Goal: Task Accomplishment & Management: Complete application form

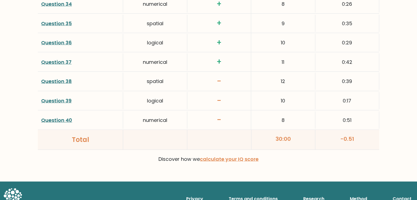
scroll to position [1372, 0]
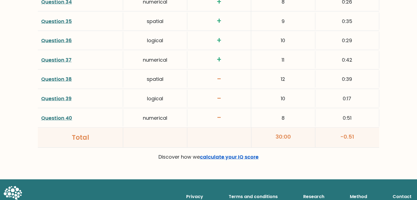
click at [218, 154] on link "calculate your IQ score" at bounding box center [229, 157] width 59 height 7
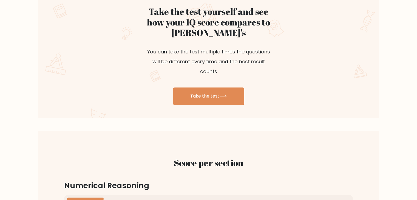
scroll to position [329, 0]
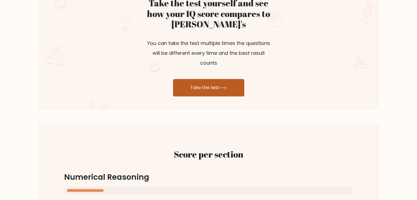
click at [226, 83] on link "Take the test" at bounding box center [208, 88] width 71 height 18
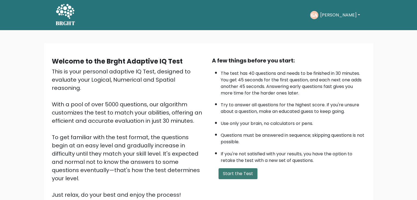
click at [231, 171] on button "Start the Test" at bounding box center [238, 173] width 39 height 11
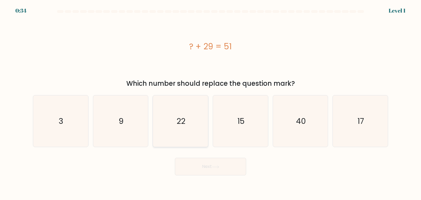
click at [185, 114] on icon "22" at bounding box center [181, 121] width 52 height 52
click at [211, 103] on input "c. 22" at bounding box center [211, 101] width 0 height 3
radio input "true"
drag, startPoint x: 217, startPoint y: 173, endPoint x: 217, endPoint y: 169, distance: 3.6
click at [217, 172] on button "Next" at bounding box center [210, 167] width 71 height 18
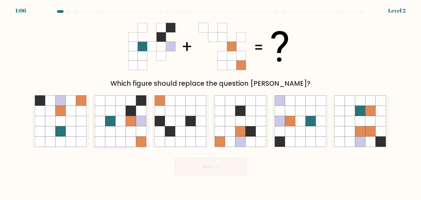
click at [129, 120] on icon at bounding box center [131, 121] width 10 height 10
click at [211, 103] on input "b." at bounding box center [211, 101] width 0 height 3
radio input "true"
click at [206, 168] on button "Next" at bounding box center [210, 167] width 71 height 18
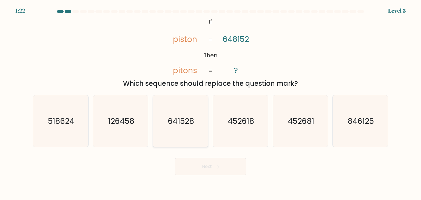
click at [184, 123] on text "641528" at bounding box center [181, 121] width 26 height 11
click at [211, 103] on input "c. 641528" at bounding box center [211, 101] width 0 height 3
radio input "true"
click at [224, 163] on button "Next" at bounding box center [210, 167] width 71 height 18
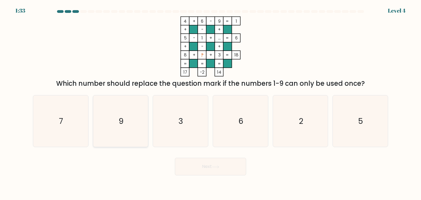
click at [131, 122] on icon "9" at bounding box center [121, 121] width 52 height 52
click at [211, 103] on input "b. 9" at bounding box center [211, 101] width 0 height 3
radio input "true"
click at [213, 165] on button "Next" at bounding box center [210, 167] width 71 height 18
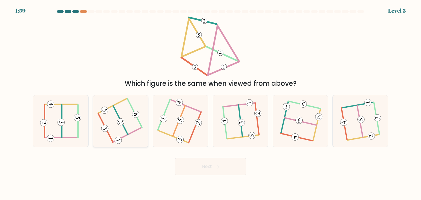
click at [111, 116] on icon at bounding box center [121, 121] width 40 height 41
click at [211, 103] on input "b." at bounding box center [211, 101] width 0 height 3
radio input "true"
click at [202, 166] on button "Next" at bounding box center [210, 167] width 71 height 18
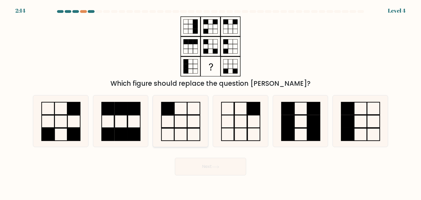
click at [179, 114] on icon at bounding box center [181, 121] width 52 height 52
click at [211, 103] on input "c." at bounding box center [211, 101] width 0 height 3
radio input "true"
click at [230, 171] on button "Next" at bounding box center [210, 167] width 71 height 18
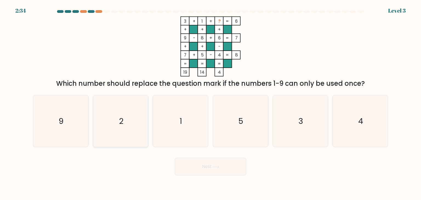
click at [126, 127] on icon "2" at bounding box center [121, 121] width 52 height 52
click at [211, 103] on input "b. 2" at bounding box center [211, 101] width 0 height 3
radio input "true"
click at [203, 168] on button "Next" at bounding box center [210, 167] width 71 height 18
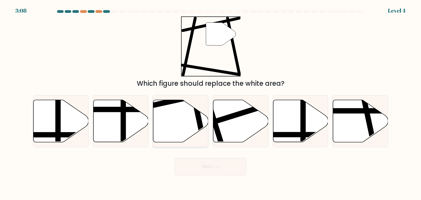
click at [191, 112] on icon at bounding box center [180, 121] width 55 height 42
click at [211, 103] on input "c." at bounding box center [211, 101] width 0 height 3
radio input "true"
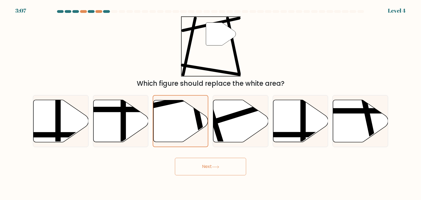
click at [212, 164] on button "Next" at bounding box center [210, 167] width 71 height 18
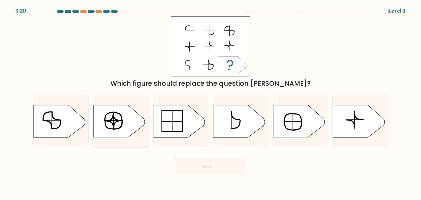
click at [117, 125] on icon at bounding box center [119, 121] width 52 height 32
click at [211, 103] on input "b." at bounding box center [211, 101] width 0 height 3
radio input "true"
click at [195, 162] on button "Next" at bounding box center [210, 167] width 71 height 18
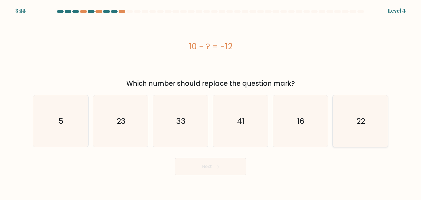
click at [358, 129] on icon "22" at bounding box center [361, 121] width 52 height 52
click at [211, 103] on input "f. 22" at bounding box center [211, 101] width 0 height 3
radio input "true"
click at [202, 169] on button "Next" at bounding box center [210, 167] width 71 height 18
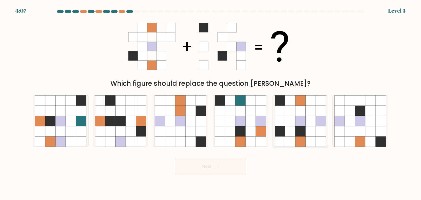
click at [295, 123] on icon at bounding box center [300, 121] width 10 height 10
click at [211, 103] on input "e." at bounding box center [211, 101] width 0 height 3
radio input "true"
click at [214, 169] on button "Next" at bounding box center [210, 167] width 71 height 18
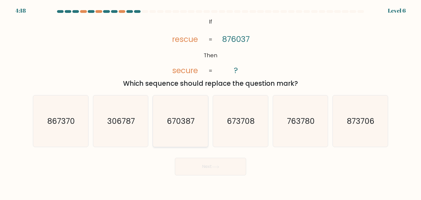
click at [186, 118] on text "670387" at bounding box center [181, 121] width 28 height 11
click at [211, 103] on input "c. 670387" at bounding box center [211, 101] width 0 height 3
radio input "true"
click at [204, 153] on form "If ?" at bounding box center [210, 92] width 421 height 165
click at [206, 160] on button "Next" at bounding box center [210, 167] width 71 height 18
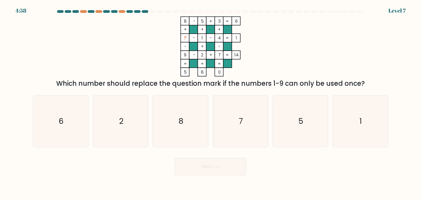
click at [206, 162] on button "Next" at bounding box center [210, 167] width 71 height 18
click at [301, 119] on text "5" at bounding box center [301, 121] width 5 height 11
click at [211, 103] on input "e. 5" at bounding box center [211, 101] width 0 height 3
radio input "true"
click at [72, 112] on icon "6" at bounding box center [61, 121] width 52 height 52
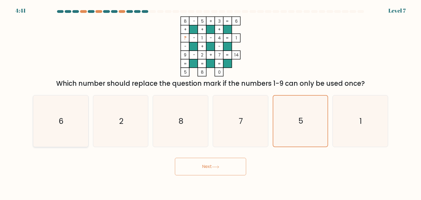
click at [211, 103] on input "a. 6" at bounding box center [211, 101] width 0 height 3
radio input "true"
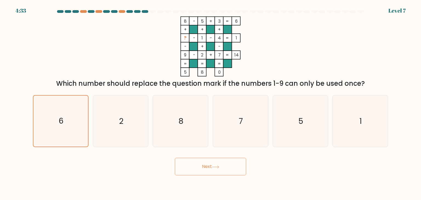
click at [216, 170] on button "Next" at bounding box center [210, 167] width 71 height 18
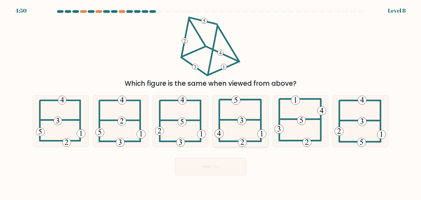
click at [238, 129] on icon at bounding box center [241, 121] width 52 height 52
click at [211, 103] on input "d." at bounding box center [211, 101] width 0 height 3
radio input "true"
click at [229, 163] on button "Next" at bounding box center [210, 167] width 71 height 18
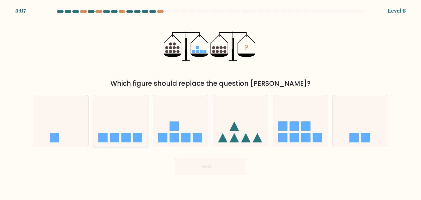
click at [129, 138] on rect at bounding box center [125, 137] width 9 height 9
click at [211, 103] on input "b." at bounding box center [211, 101] width 0 height 3
radio input "true"
click at [214, 166] on icon at bounding box center [215, 167] width 7 height 3
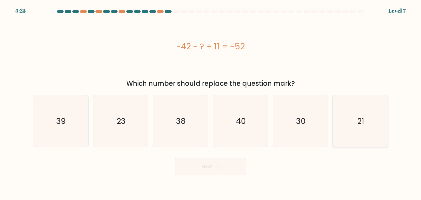
drag, startPoint x: 356, startPoint y: 123, endPoint x: 337, endPoint y: 131, distance: 20.7
click at [355, 125] on icon "21" at bounding box center [361, 121] width 52 height 52
click at [211, 103] on input "f. 21" at bounding box center [211, 101] width 0 height 3
radio input "true"
click at [201, 168] on button "Next" at bounding box center [210, 167] width 71 height 18
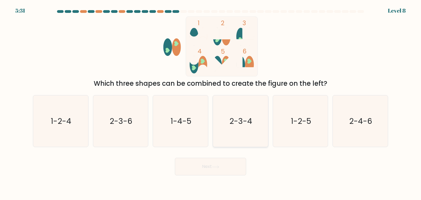
click at [244, 118] on text "2-3-4" at bounding box center [241, 121] width 23 height 11
click at [211, 103] on input "d. 2-3-4" at bounding box center [211, 101] width 0 height 3
radio input "true"
click at [210, 163] on button "Next" at bounding box center [210, 167] width 71 height 18
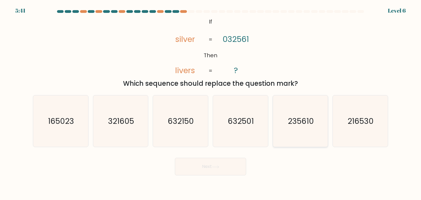
click at [304, 123] on text "235610" at bounding box center [301, 121] width 26 height 11
click at [211, 103] on input "e. 235610" at bounding box center [211, 101] width 0 height 3
radio input "true"
click at [219, 174] on button "Next" at bounding box center [210, 167] width 71 height 18
click at [214, 169] on button "Next" at bounding box center [210, 167] width 71 height 18
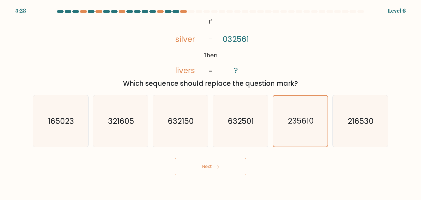
click at [211, 165] on button "Next" at bounding box center [210, 167] width 71 height 18
click at [202, 167] on button "Next" at bounding box center [210, 167] width 71 height 18
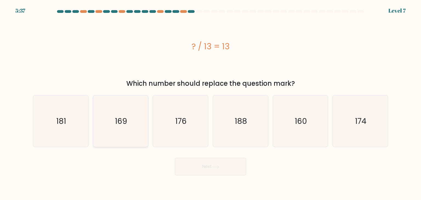
drag, startPoint x: 133, startPoint y: 130, endPoint x: 147, endPoint y: 129, distance: 13.4
click at [134, 130] on icon "169" at bounding box center [121, 121] width 52 height 52
click at [211, 103] on input "b. 169" at bounding box center [211, 101] width 0 height 3
radio input "true"
click at [229, 173] on button "Next" at bounding box center [210, 167] width 71 height 18
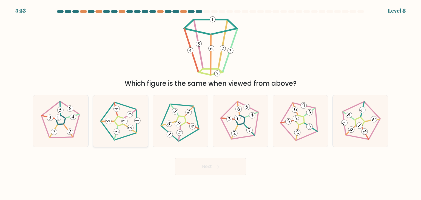
click at [117, 115] on 170 at bounding box center [115, 109] width 3 height 13
click at [211, 103] on input "b." at bounding box center [211, 101] width 0 height 3
radio input "true"
click at [216, 168] on icon at bounding box center [215, 167] width 7 height 3
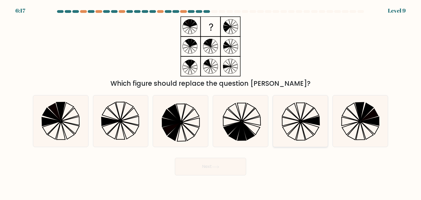
click at [313, 121] on icon at bounding box center [310, 121] width 19 height 9
click at [211, 103] on input "e." at bounding box center [211, 101] width 0 height 3
radio input "true"
click at [228, 168] on button "Next" at bounding box center [210, 167] width 71 height 18
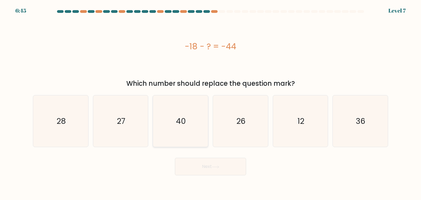
click at [185, 122] on text "40" at bounding box center [181, 121] width 10 height 11
click at [211, 103] on input "c. 40" at bounding box center [211, 101] width 0 height 3
radio input "true"
click at [205, 166] on button "Next" at bounding box center [210, 167] width 71 height 18
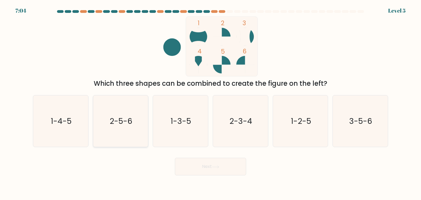
click at [120, 130] on icon "2-5-6" at bounding box center [121, 121] width 52 height 52
click at [211, 103] on input "b. 2-5-6" at bounding box center [211, 101] width 0 height 3
radio input "true"
click at [202, 164] on button "Next" at bounding box center [210, 167] width 71 height 18
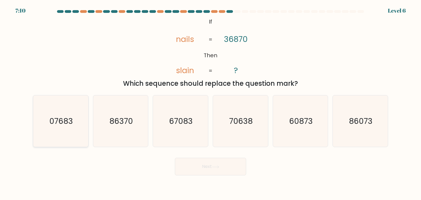
click at [66, 126] on text "07683" at bounding box center [61, 121] width 24 height 11
click at [211, 103] on input "a. 07683" at bounding box center [211, 101] width 0 height 3
radio input "true"
click at [66, 126] on text "07683" at bounding box center [61, 121] width 24 height 11
click at [211, 103] on input "a. 07683" at bounding box center [211, 101] width 0 height 3
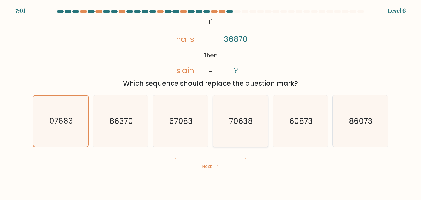
click at [242, 119] on text "70638" at bounding box center [241, 121] width 24 height 11
click at [211, 103] on input "d. 70638" at bounding box center [211, 101] width 0 height 3
radio input "true"
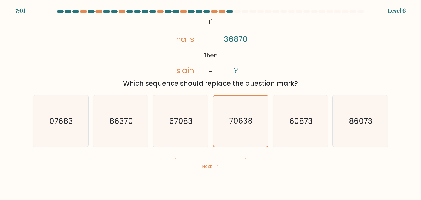
click at [156, 124] on icon "67083" at bounding box center [181, 121] width 52 height 52
click at [211, 103] on input "c. 67083" at bounding box center [211, 101] width 0 height 3
radio input "true"
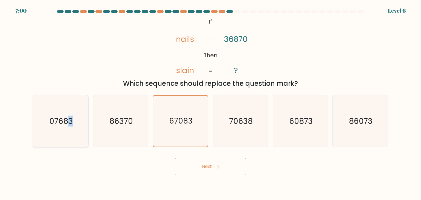
click at [66, 127] on icon "07683" at bounding box center [61, 121] width 52 height 52
drag, startPoint x: 42, startPoint y: 135, endPoint x: 46, endPoint y: 135, distance: 4.7
click at [46, 135] on div "a. 07683" at bounding box center [61, 121] width 60 height 52
click at [54, 137] on icon "07683" at bounding box center [61, 121] width 52 height 52
click at [211, 103] on input "a. 07683" at bounding box center [211, 101] width 0 height 3
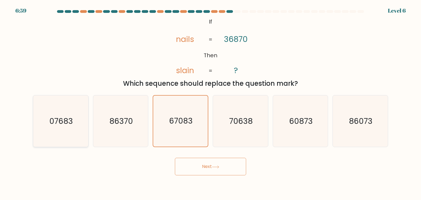
radio input "true"
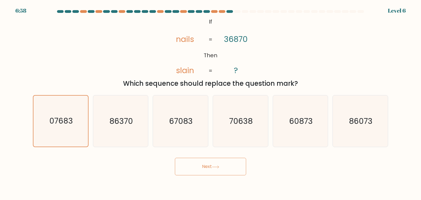
click at [192, 167] on button "Next" at bounding box center [210, 167] width 71 height 18
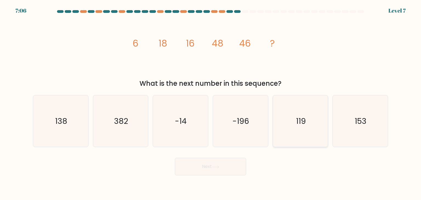
click at [304, 115] on icon "119" at bounding box center [301, 121] width 52 height 52
click at [211, 103] on input "e. 119" at bounding box center [211, 101] width 0 height 3
radio input "true"
click at [216, 172] on button "Next" at bounding box center [210, 167] width 71 height 18
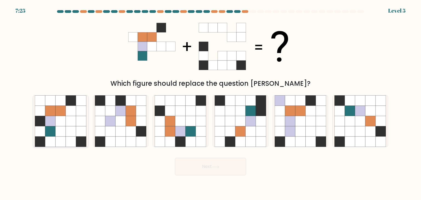
click at [52, 130] on icon at bounding box center [50, 131] width 10 height 10
click at [211, 103] on input "a." at bounding box center [211, 101] width 0 height 3
radio input "true"
click at [200, 166] on button "Next" at bounding box center [210, 167] width 71 height 18
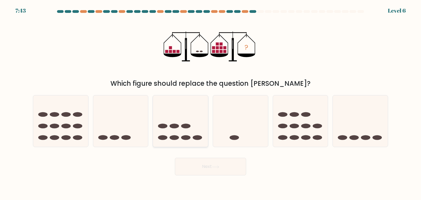
click at [173, 133] on icon at bounding box center [180, 121] width 55 height 46
click at [211, 103] on input "c." at bounding box center [211, 101] width 0 height 3
radio input "true"
click at [229, 171] on button "Next" at bounding box center [210, 167] width 71 height 18
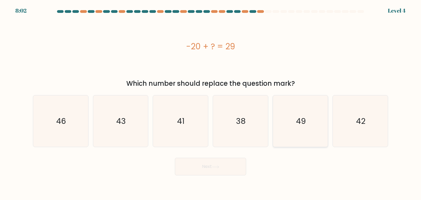
click at [296, 141] on icon "49" at bounding box center [301, 121] width 52 height 52
click at [211, 103] on input "e. 49" at bounding box center [211, 101] width 0 height 3
radio input "true"
click at [230, 170] on button "Next" at bounding box center [210, 167] width 71 height 18
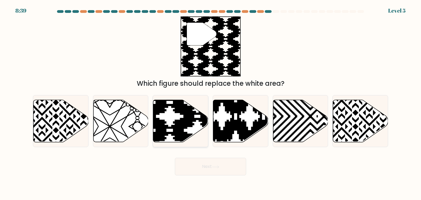
click at [181, 124] on icon at bounding box center [197, 144] width 111 height 111
click at [211, 103] on input "c." at bounding box center [211, 101] width 0 height 3
radio input "true"
click at [201, 165] on button "Next" at bounding box center [210, 167] width 71 height 18
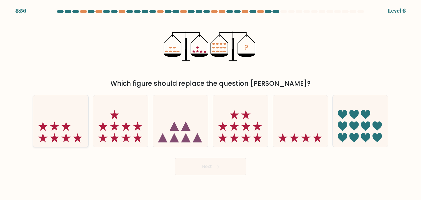
click at [72, 128] on icon at bounding box center [60, 121] width 55 height 46
click at [211, 103] on input "a." at bounding box center [211, 101] width 0 height 3
radio input "true"
click at [123, 136] on icon at bounding box center [120, 121] width 55 height 46
click at [211, 103] on input "b." at bounding box center [211, 101] width 0 height 3
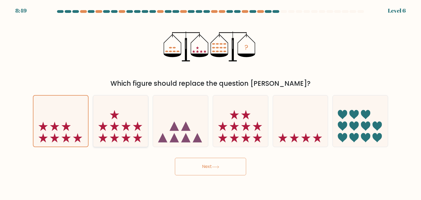
radio input "true"
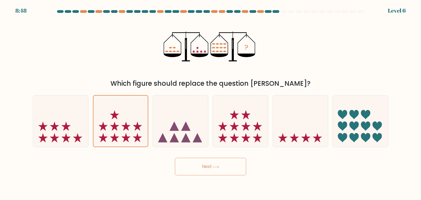
click at [199, 166] on button "Next" at bounding box center [210, 167] width 71 height 18
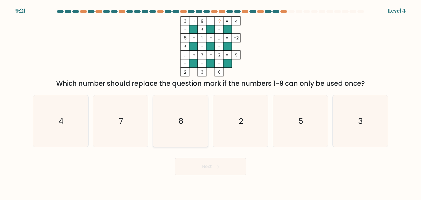
click at [177, 132] on icon "8" at bounding box center [181, 121] width 52 height 52
click at [211, 103] on input "c. 8" at bounding box center [211, 101] width 0 height 3
radio input "true"
click at [212, 164] on button "Next" at bounding box center [210, 167] width 71 height 18
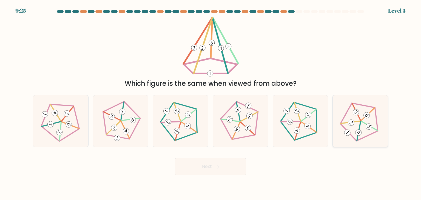
click at [359, 130] on 638 at bounding box center [358, 132] width 9 height 9
click at [211, 103] on input "f." at bounding box center [211, 101] width 0 height 3
radio input "true"
click at [196, 167] on button "Next" at bounding box center [210, 167] width 71 height 18
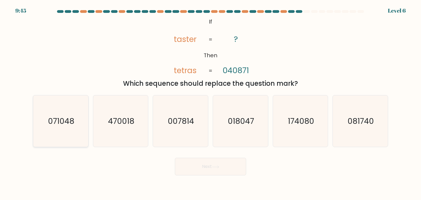
click at [67, 140] on icon "071048" at bounding box center [61, 121] width 52 height 52
click at [211, 103] on input "a. 071048" at bounding box center [211, 101] width 0 height 3
radio input "true"
click at [201, 160] on button "Next" at bounding box center [210, 167] width 71 height 18
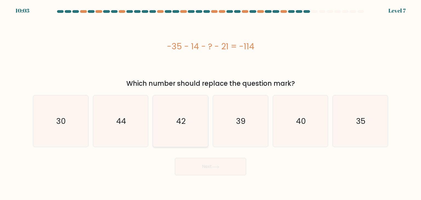
click at [186, 113] on icon "42" at bounding box center [181, 121] width 52 height 52
click at [211, 103] on input "c. 42" at bounding box center [211, 101] width 0 height 3
radio input "true"
click at [226, 152] on form "a." at bounding box center [210, 92] width 421 height 165
click at [225, 163] on button "Next" at bounding box center [210, 167] width 71 height 18
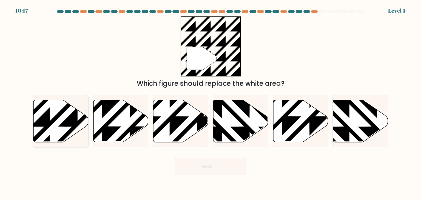
click at [43, 114] on icon at bounding box center [77, 98] width 111 height 111
click at [211, 103] on input "a." at bounding box center [211, 101] width 0 height 3
radio input "true"
click at [202, 167] on button "Next" at bounding box center [210, 167] width 71 height 18
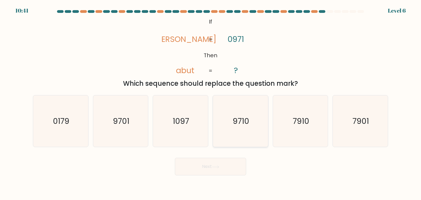
click at [243, 128] on icon "9710" at bounding box center [241, 121] width 52 height 52
click at [211, 103] on input "d. 9710" at bounding box center [211, 101] width 0 height 3
radio input "true"
click at [216, 167] on icon at bounding box center [215, 167] width 7 height 3
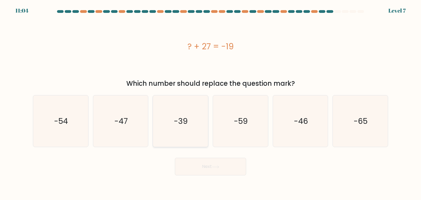
click at [186, 120] on text "-39" at bounding box center [181, 121] width 14 height 11
click at [211, 103] on input "c. -39" at bounding box center [211, 101] width 0 height 3
radio input "true"
click at [209, 167] on button "Next" at bounding box center [210, 167] width 71 height 18
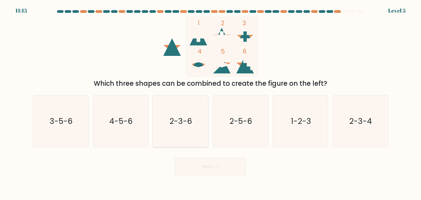
click at [193, 123] on icon "2-3-6" at bounding box center [181, 121] width 52 height 52
click at [211, 103] on input "c. 2-3-6" at bounding box center [211, 101] width 0 height 3
radio input "true"
click at [146, 130] on icon "4-5-6" at bounding box center [121, 121] width 52 height 52
click at [211, 103] on input "b. 4-5-6" at bounding box center [211, 101] width 0 height 3
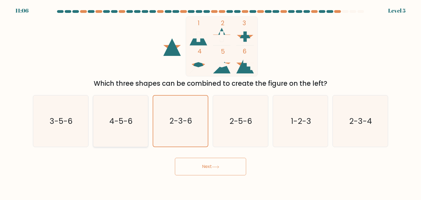
radio input "true"
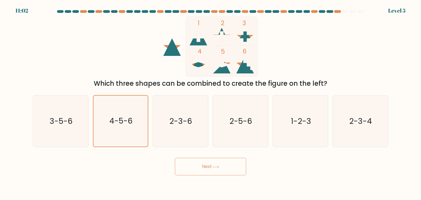
click at [208, 166] on button "Next" at bounding box center [210, 167] width 71 height 18
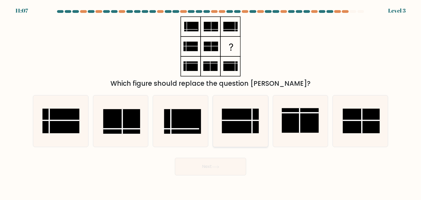
click at [240, 121] on rect at bounding box center [240, 121] width 37 height 25
click at [211, 103] on input "d." at bounding box center [211, 101] width 0 height 3
radio input "true"
click at [208, 167] on button "Next" at bounding box center [210, 167] width 71 height 18
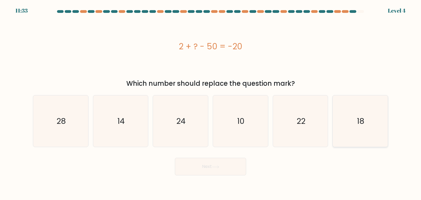
click at [360, 124] on text "18" at bounding box center [360, 121] width 7 height 11
click at [211, 103] on input "f. 18" at bounding box center [211, 101] width 0 height 3
radio input "true"
click at [63, 114] on icon "28" at bounding box center [61, 121] width 52 height 52
click at [211, 103] on input "a. 28" at bounding box center [211, 101] width 0 height 3
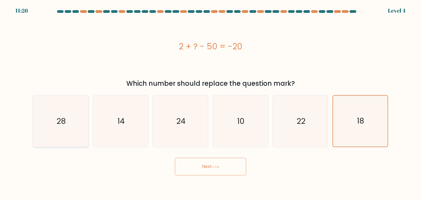
radio input "true"
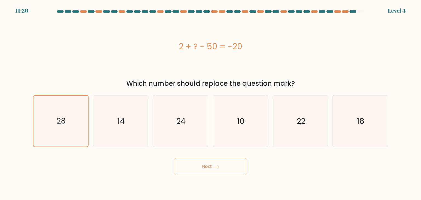
click at [216, 171] on button "Next" at bounding box center [210, 167] width 71 height 18
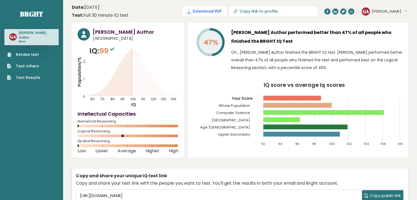
click at [221, 11] on span "Download PDF" at bounding box center [207, 12] width 29 height 6
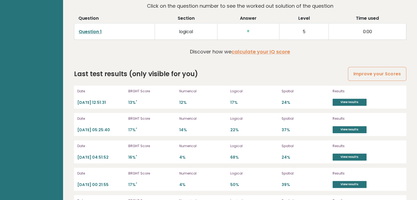
scroll to position [686, 0]
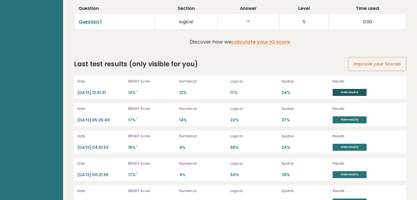
click at [359, 92] on link "View results" at bounding box center [350, 92] width 34 height 7
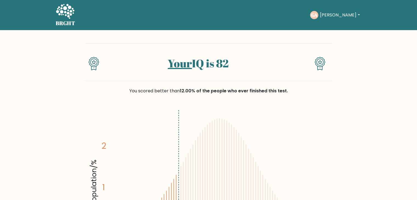
scroll to position [82, 0]
